Goal: Information Seeking & Learning: Find specific fact

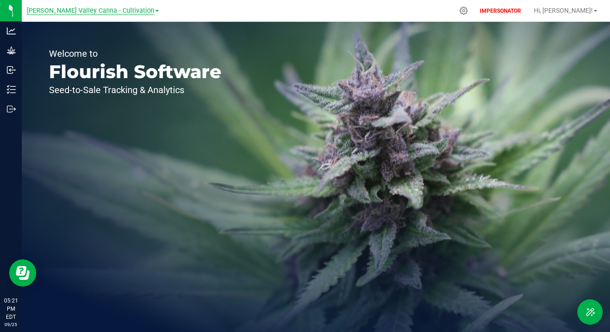
click at [119, 7] on span "[PERSON_NAME] Valley Canna - Cultivation" at bounding box center [91, 11] width 128 height 8
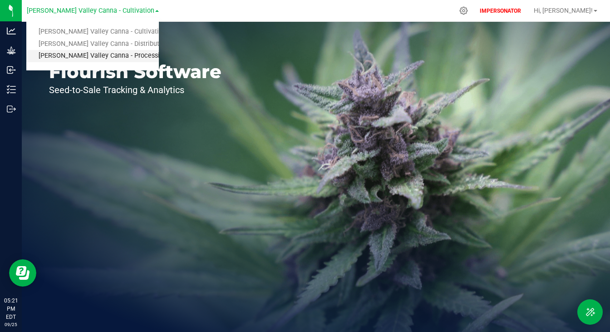
click at [88, 55] on link "[PERSON_NAME] Valley Canna - Processing" at bounding box center [92, 56] width 133 height 12
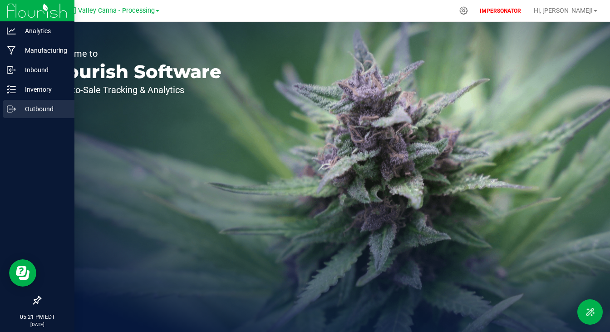
click at [23, 100] on div "Outbound" at bounding box center [39, 109] width 72 height 18
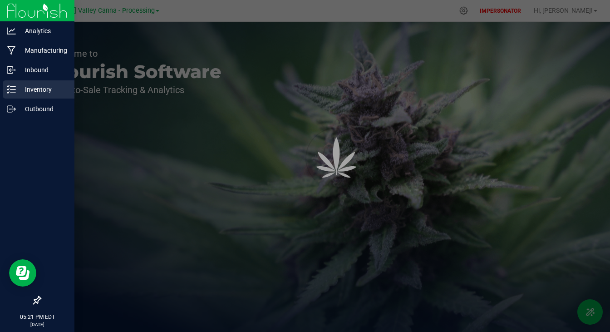
click at [39, 90] on p "Inventory" at bounding box center [43, 89] width 55 height 11
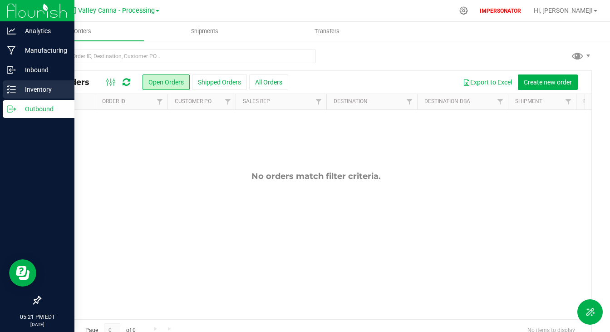
click at [39, 90] on p "Inventory" at bounding box center [43, 89] width 55 height 11
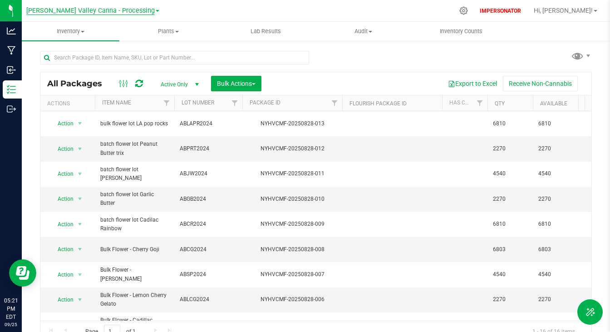
click at [104, 13] on span "[PERSON_NAME] Valley Canna - Processing" at bounding box center [90, 11] width 129 height 8
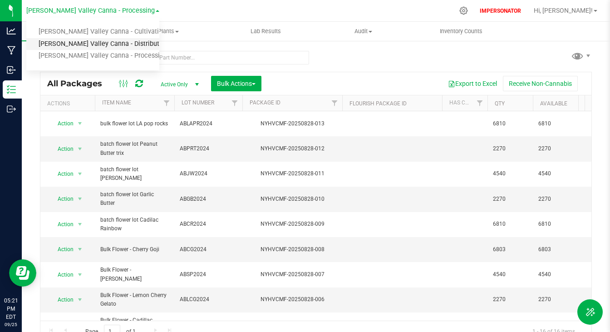
click at [105, 43] on link "[PERSON_NAME] Valley Canna - Distribution" at bounding box center [92, 44] width 133 height 12
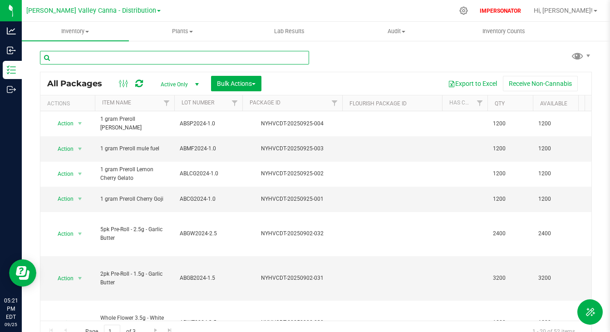
click at [238, 61] on input "text" at bounding box center [174, 58] width 269 height 14
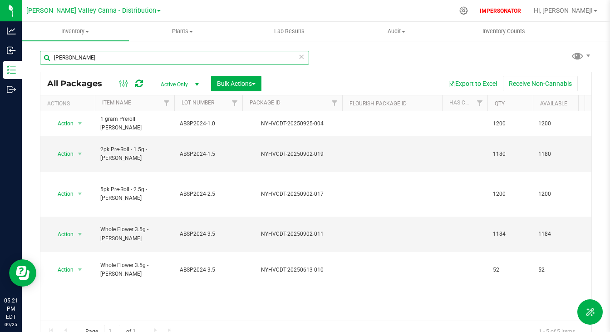
type input "[PERSON_NAME]"
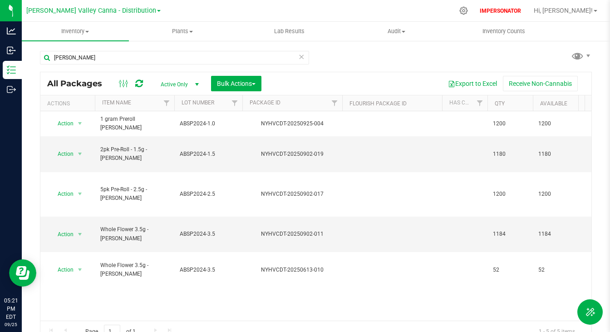
click at [97, 6] on link "[PERSON_NAME] Valley Canna - Distribution" at bounding box center [93, 10] width 134 height 9
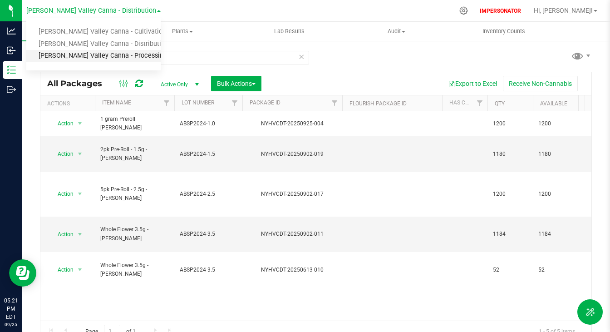
click at [97, 51] on link "[PERSON_NAME] Valley Canna - Processing" at bounding box center [93, 56] width 134 height 12
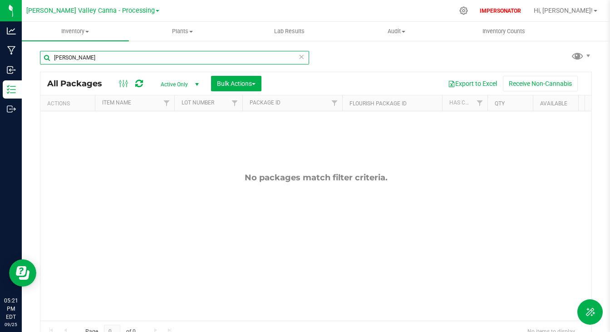
click at [133, 59] on input "[PERSON_NAME]" at bounding box center [174, 58] width 269 height 14
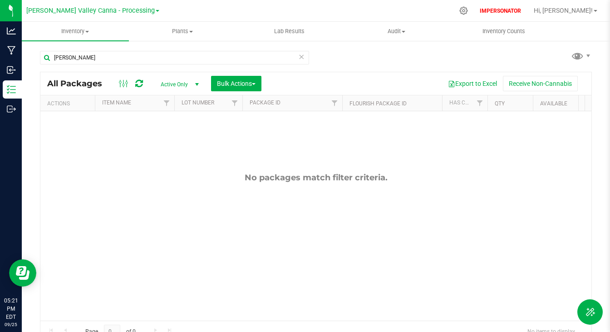
click at [298, 58] on icon at bounding box center [301, 56] width 6 height 11
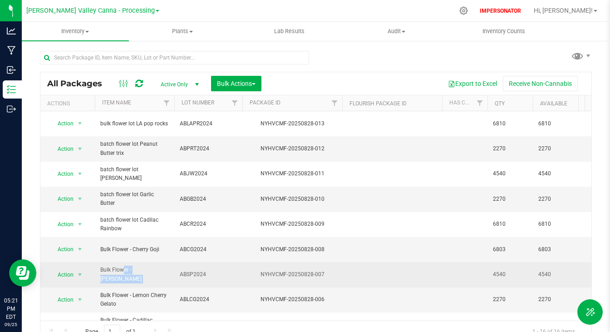
drag, startPoint x: 98, startPoint y: 261, endPoint x: 177, endPoint y: 265, distance: 79.6
click at [177, 265] on td "ABSP2024" at bounding box center [208, 274] width 68 height 25
click at [361, 262] on td at bounding box center [392, 274] width 100 height 25
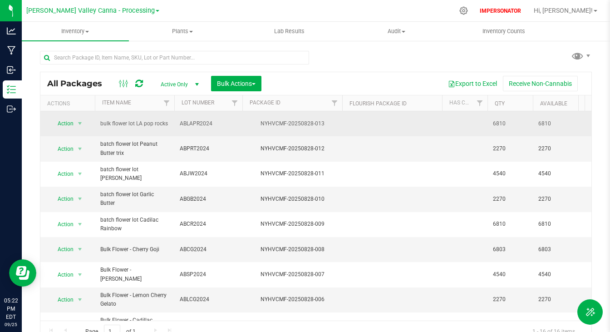
drag, startPoint x: 95, startPoint y: 124, endPoint x: 152, endPoint y: 127, distance: 57.3
click at [152, 127] on td "bulk flower lot LA pop rocks" at bounding box center [134, 123] width 79 height 25
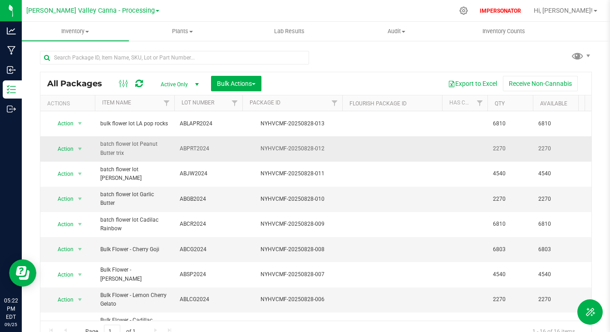
click at [137, 140] on span "batch flower lot Peanut Butter trix" at bounding box center [134, 148] width 69 height 17
